Goal: Find specific page/section: Find specific page/section

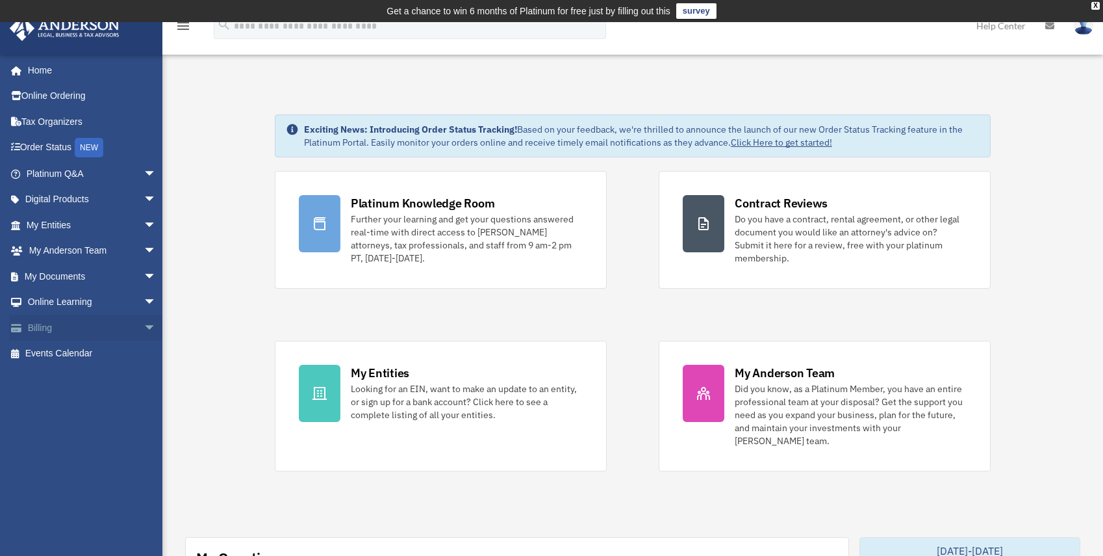
click at [144, 324] on span "arrow_drop_down" at bounding box center [157, 327] width 26 height 27
click at [97, 352] on link "$ Open Invoices" at bounding box center [97, 353] width 158 height 27
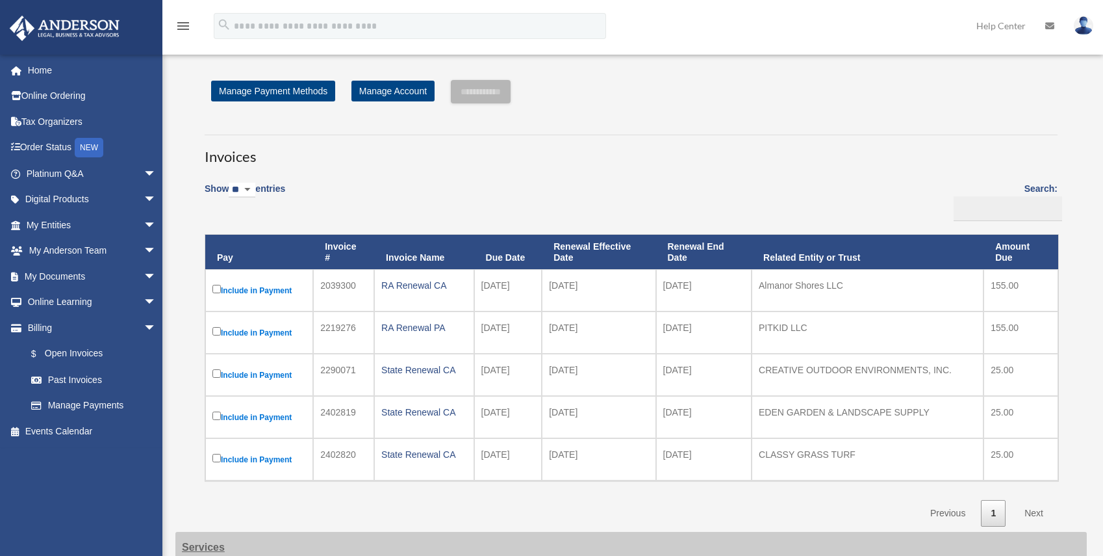
scroll to position [52, 0]
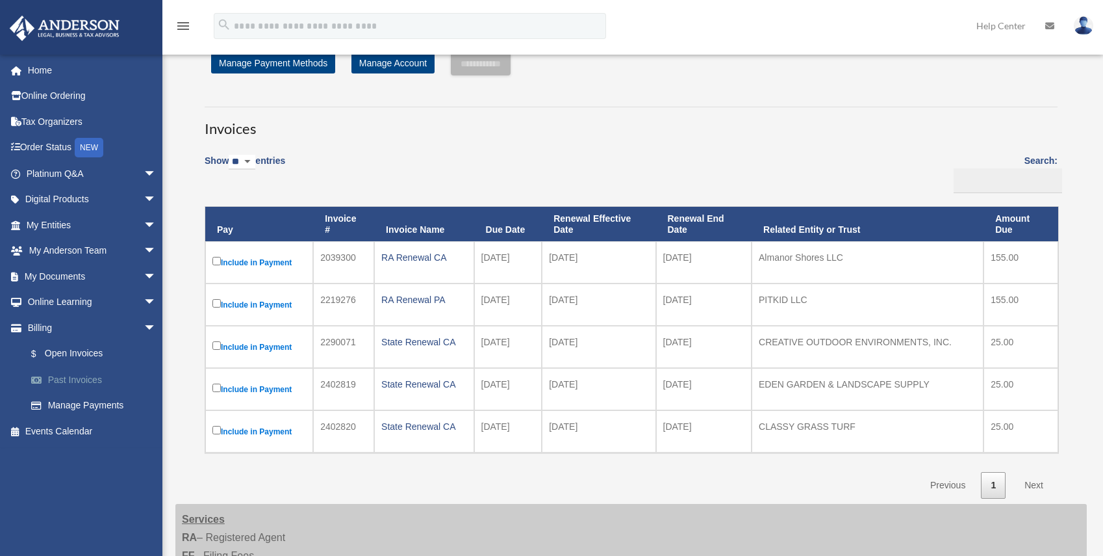
click at [90, 379] on link "Past Invoices" at bounding box center [97, 379] width 158 height 26
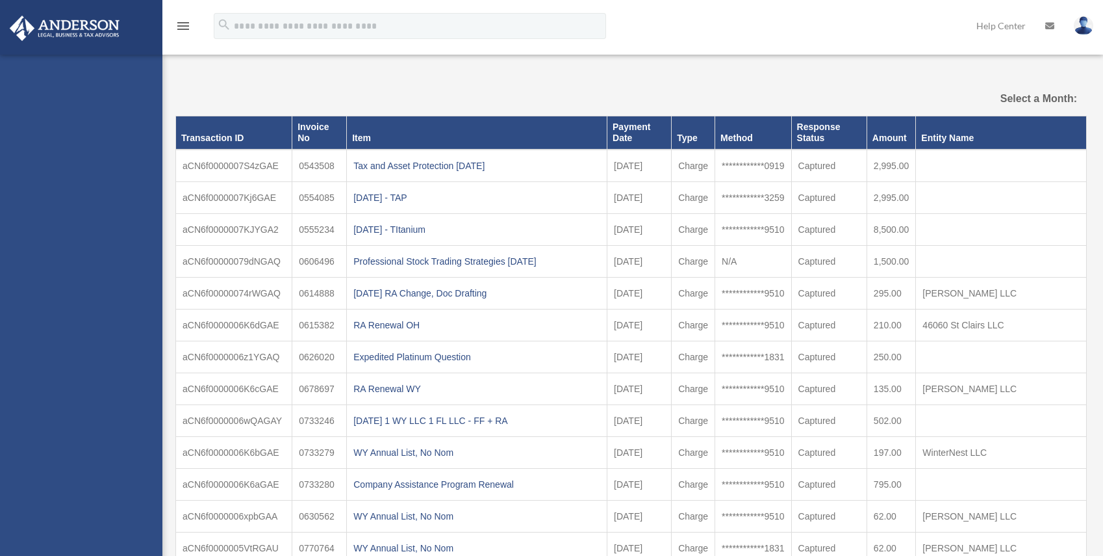
select select
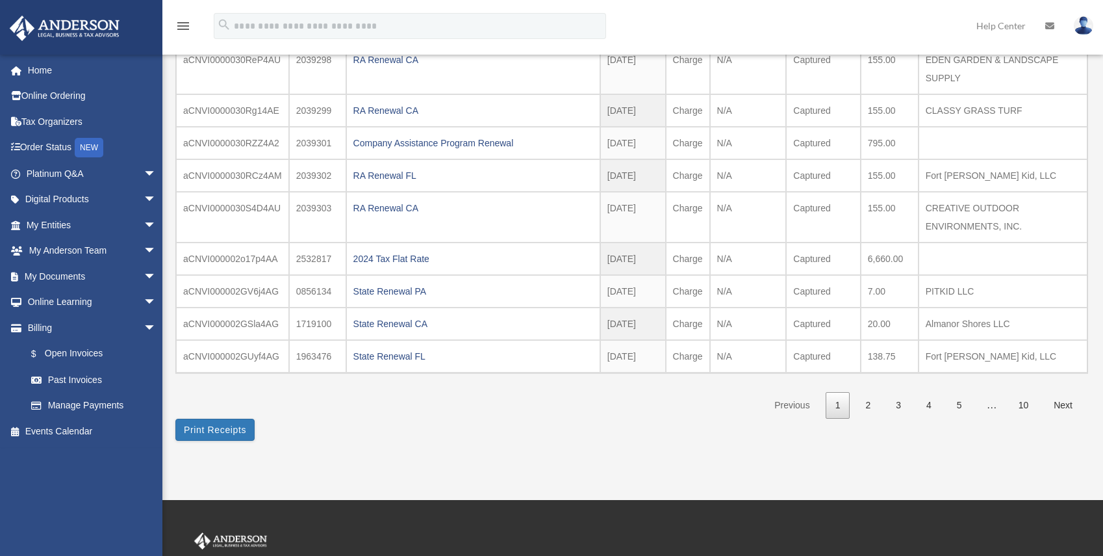
scroll to position [212, 0]
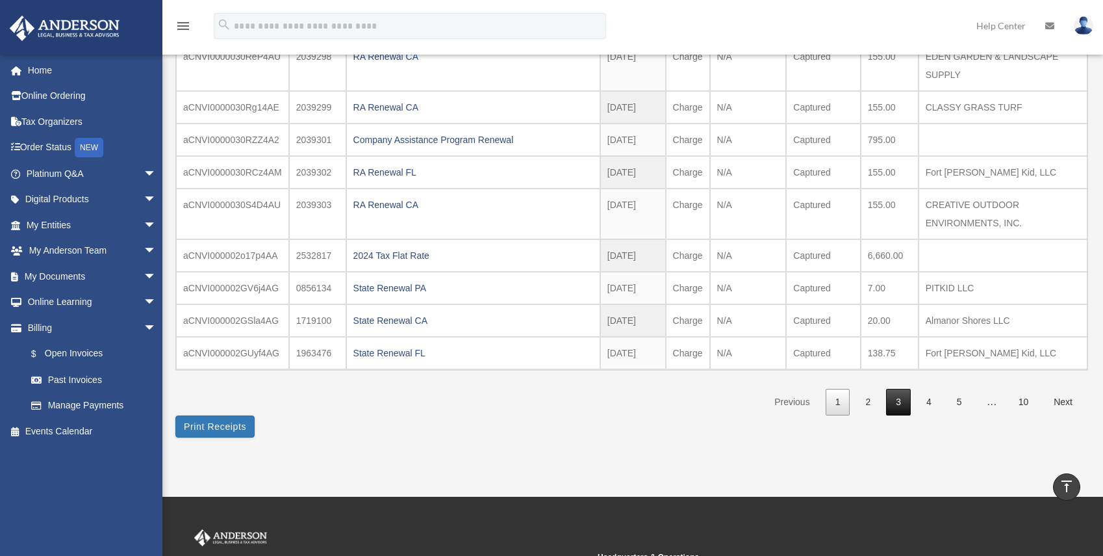
click at [886, 402] on link "3" at bounding box center [898, 402] width 25 height 27
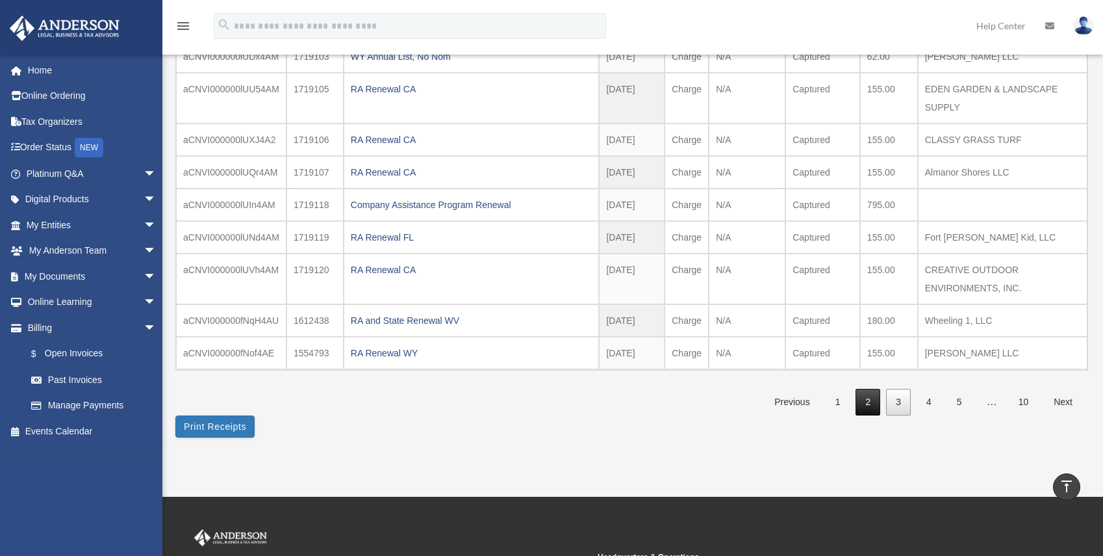
click at [861, 402] on link "2" at bounding box center [868, 402] width 25 height 27
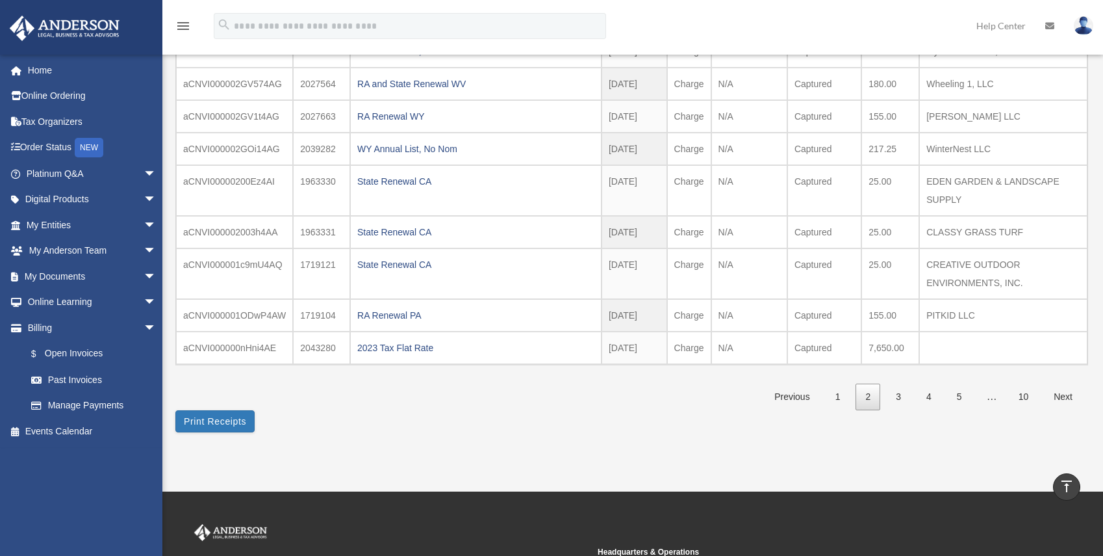
scroll to position [215, 0]
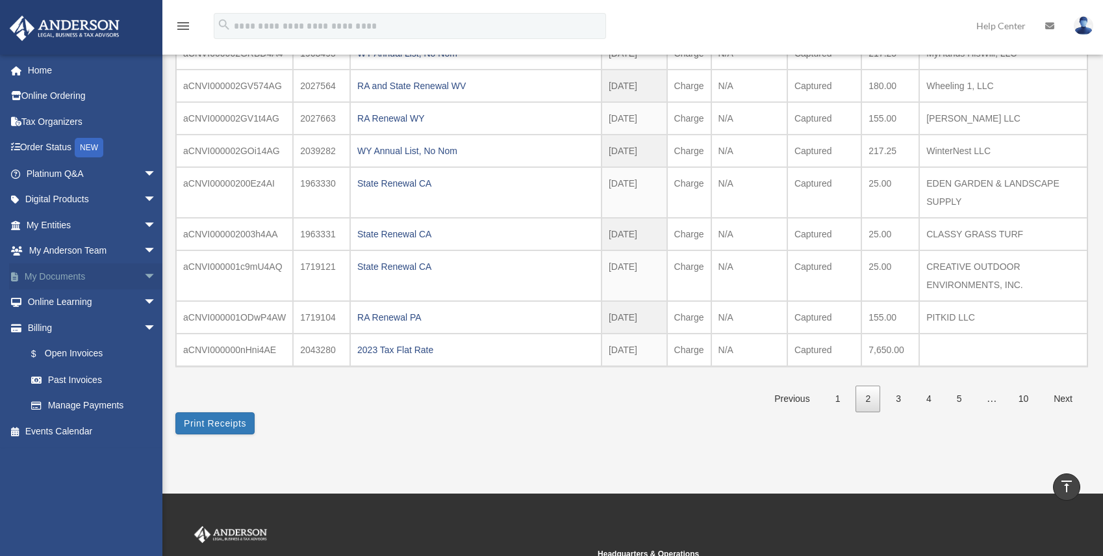
click at [55, 272] on link "My Documents arrow_drop_down" at bounding box center [92, 276] width 167 height 26
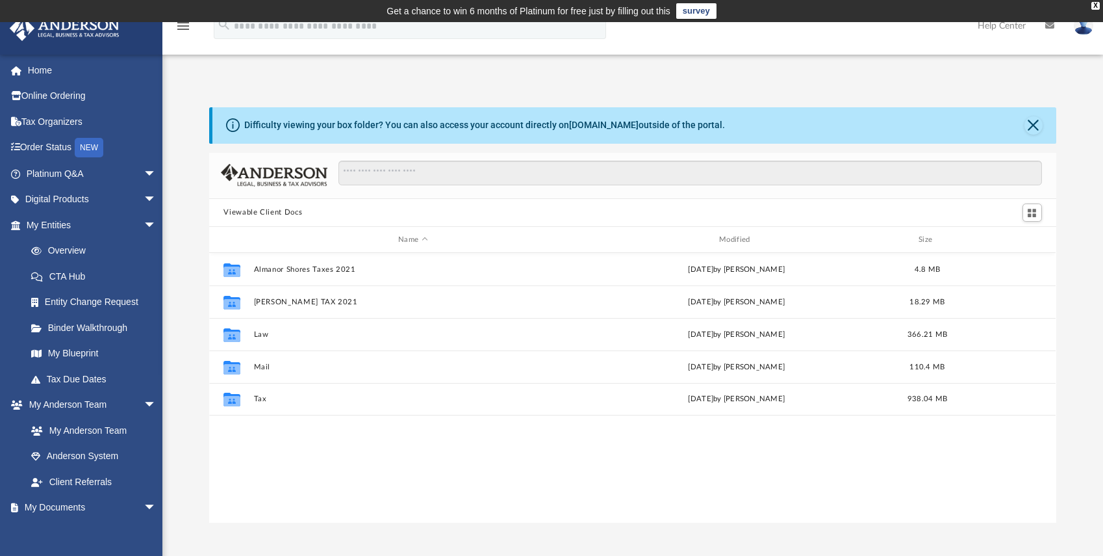
scroll to position [281, 833]
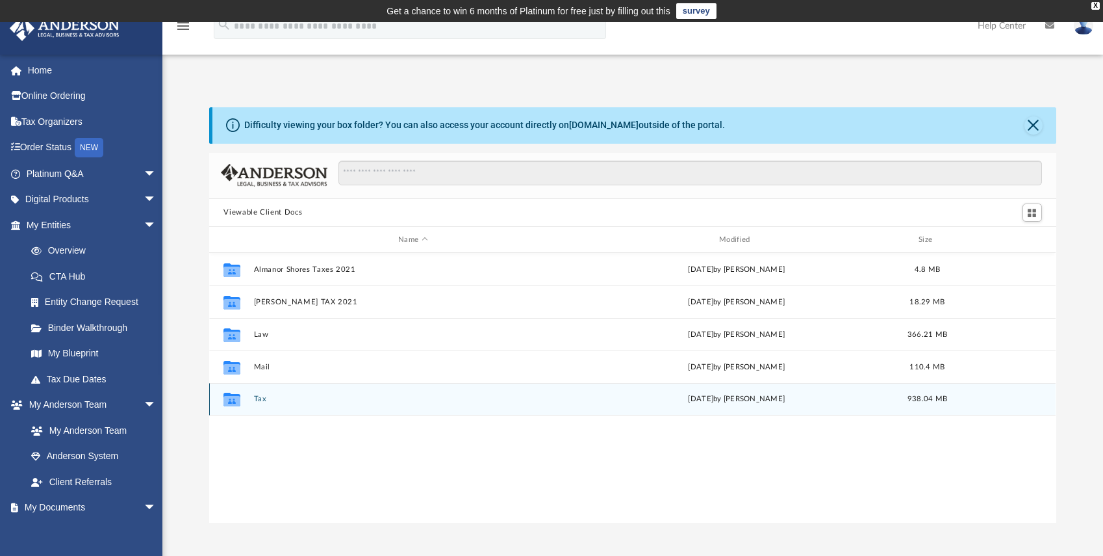
click at [259, 400] on button "Tax" at bounding box center [413, 399] width 318 height 8
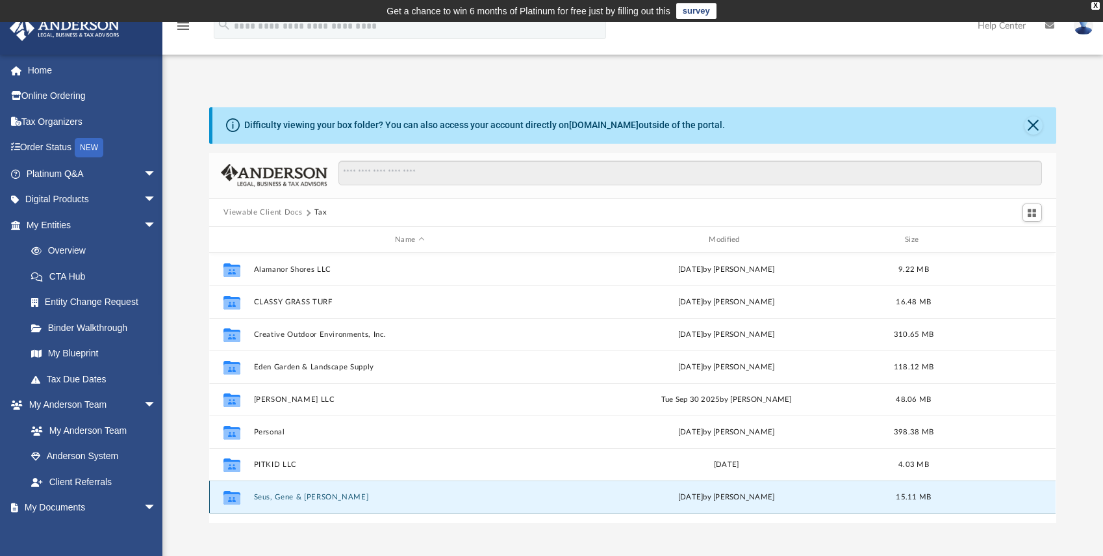
click at [376, 498] on button "Seus, Gene & [PERSON_NAME]" at bounding box center [409, 497] width 311 height 8
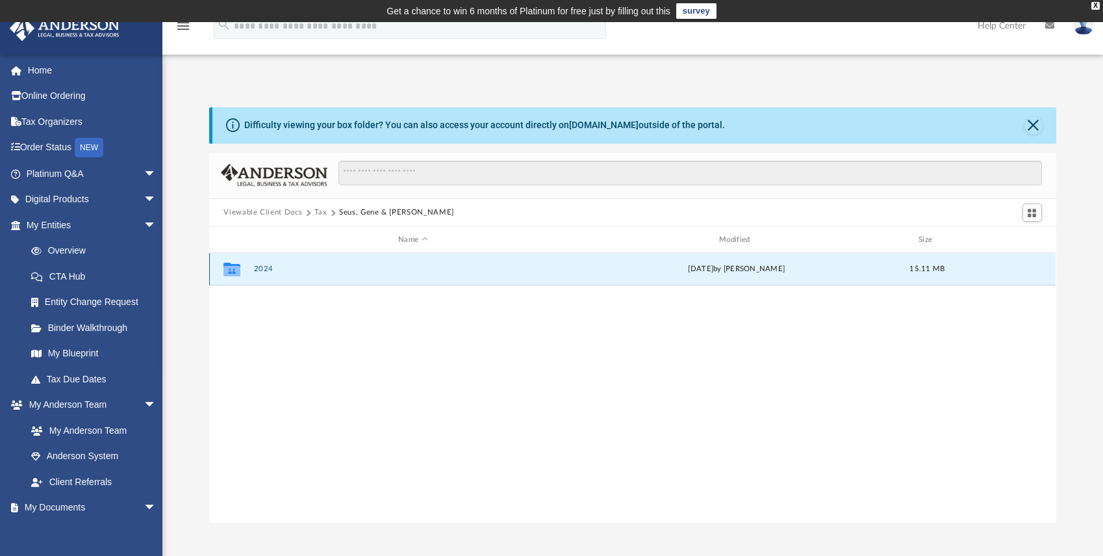
click at [263, 266] on button "2024" at bounding box center [413, 269] width 318 height 8
click at [263, 266] on button "Digital Tax Organizer" at bounding box center [413, 269] width 318 height 8
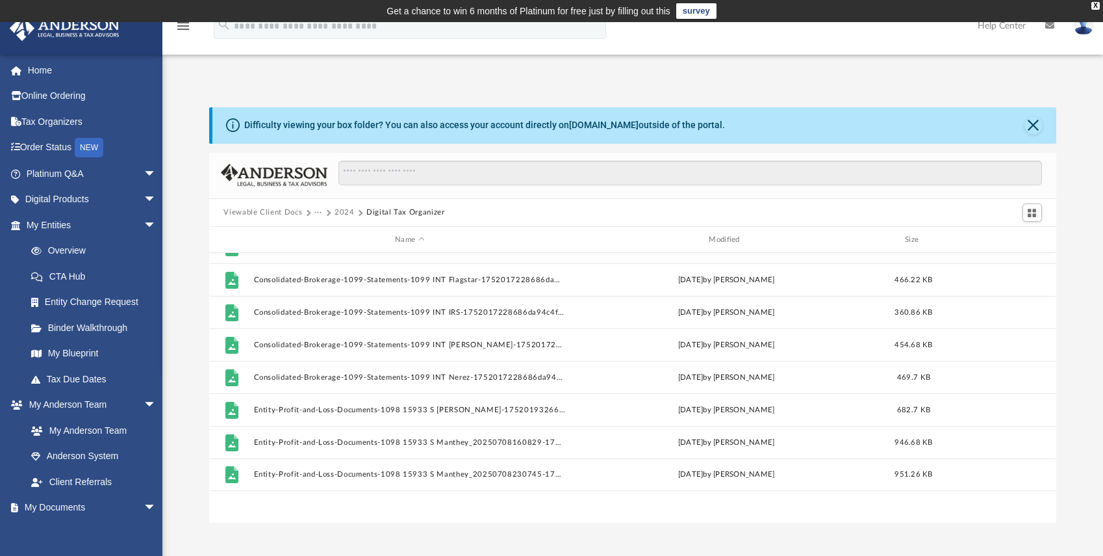
scroll to position [22, 0]
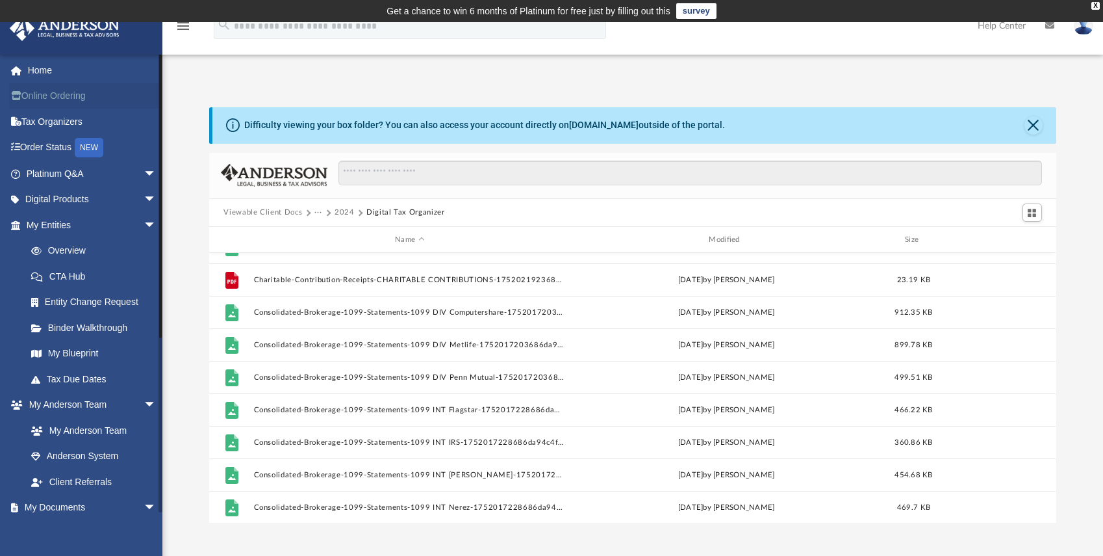
click at [48, 97] on link "Online Ordering" at bounding box center [92, 96] width 167 height 26
